Goal: Task Accomplishment & Management: Use online tool/utility

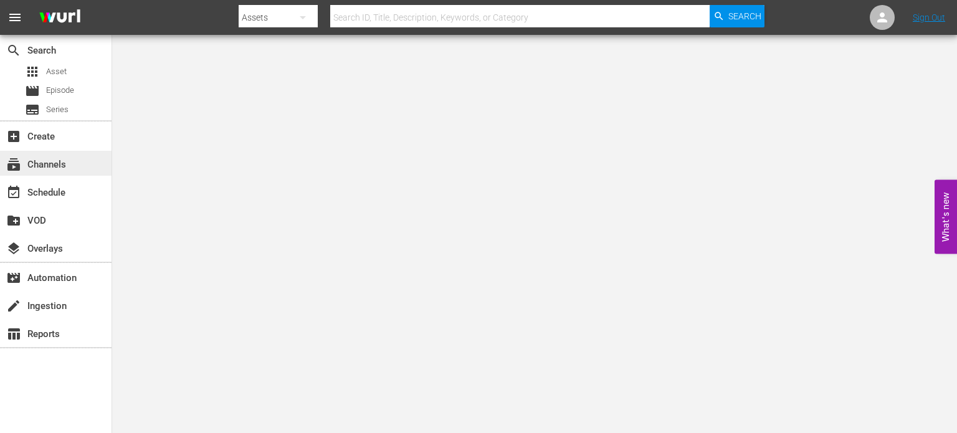
click at [36, 174] on div "subscriptions Channels" at bounding box center [56, 163] width 112 height 25
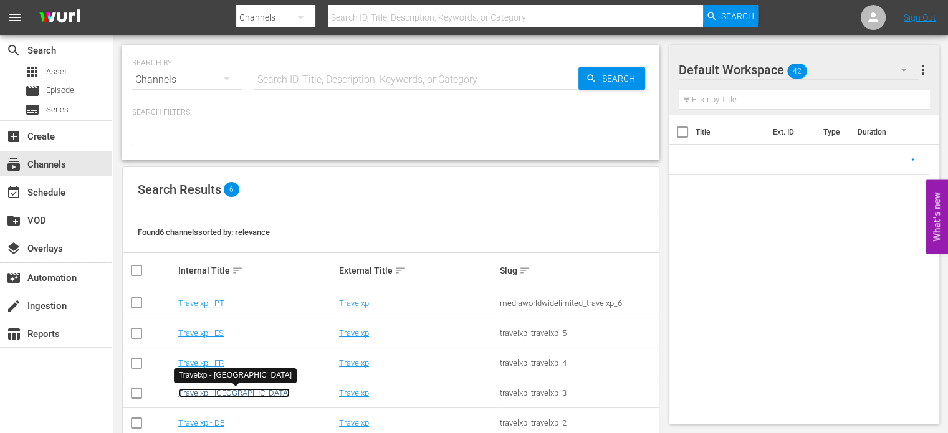
click at [199, 393] on link "Travelxp - [GEOGRAPHIC_DATA]" at bounding box center [234, 392] width 112 height 9
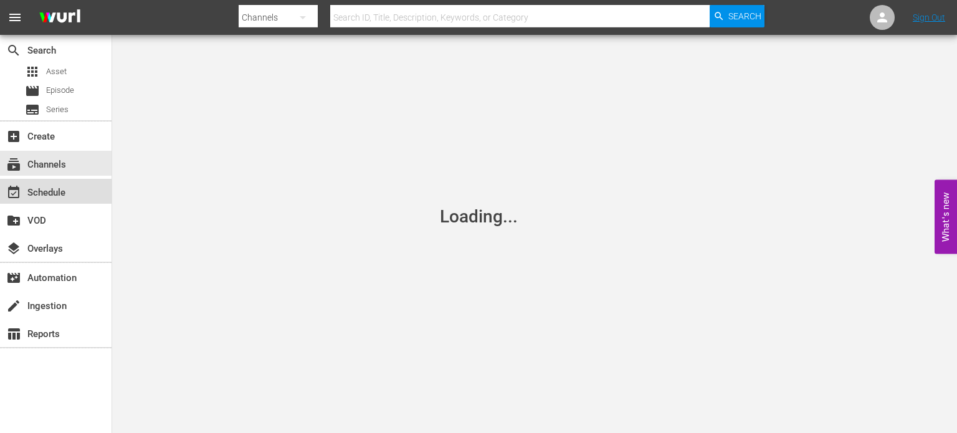
click at [83, 192] on div "event_available Schedule" at bounding box center [56, 191] width 112 height 25
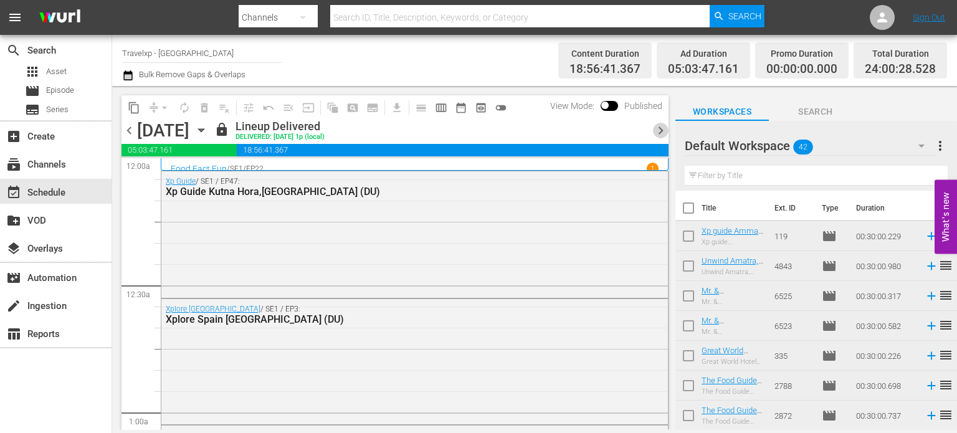
click at [659, 131] on span "chevron_right" at bounding box center [661, 131] width 16 height 16
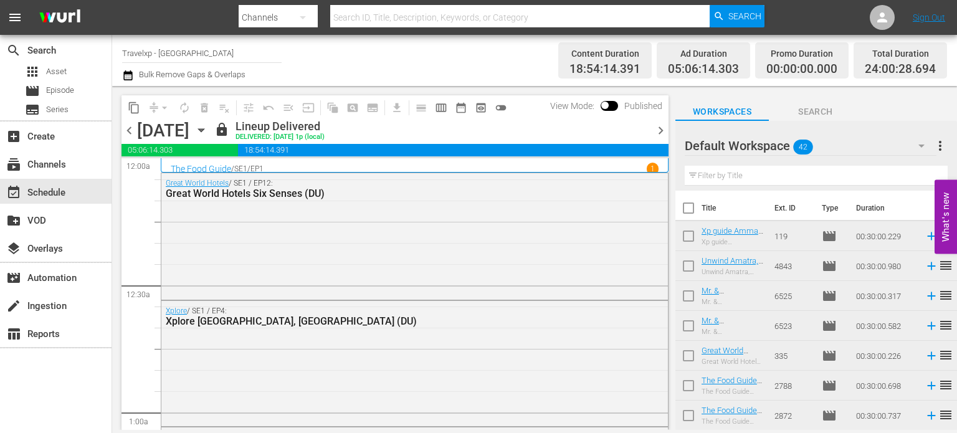
click at [659, 129] on span "chevron_right" at bounding box center [661, 131] width 16 height 16
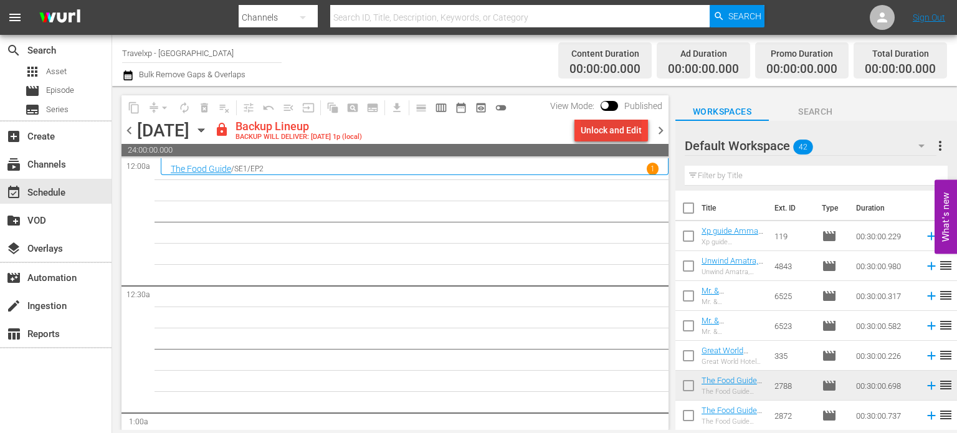
click at [613, 126] on div "Unlock and Edit" at bounding box center [611, 130] width 61 height 22
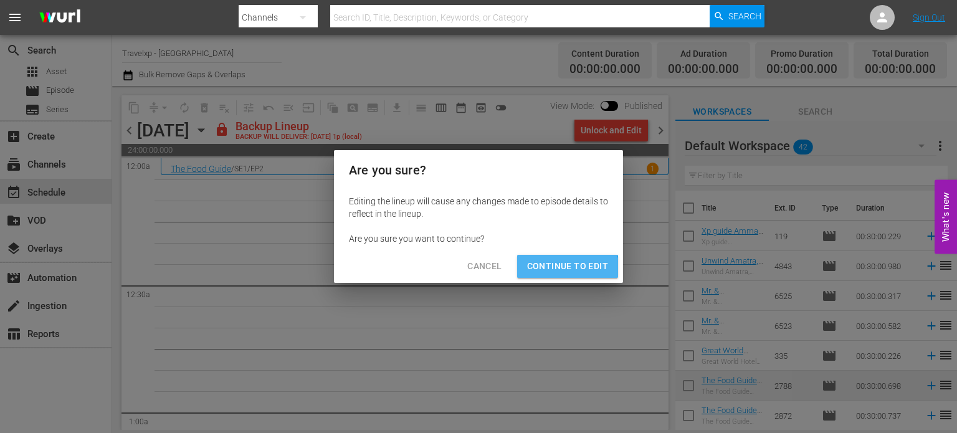
click at [553, 271] on span "Continue to Edit" at bounding box center [567, 267] width 81 height 16
